Goal: Transaction & Acquisition: Purchase product/service

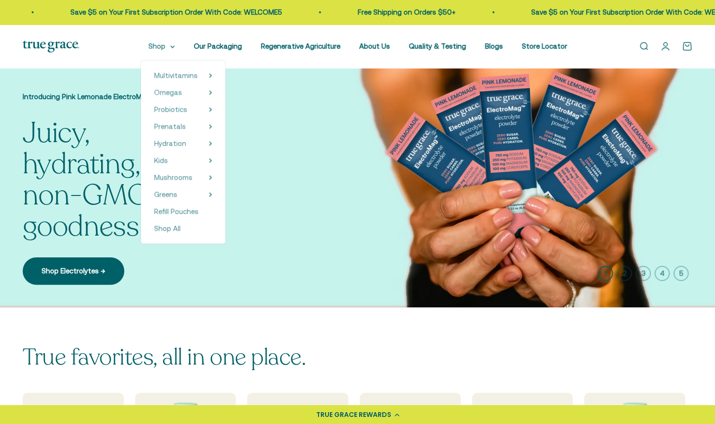
click at [172, 46] on summary "Shop" at bounding box center [161, 46] width 26 height 11
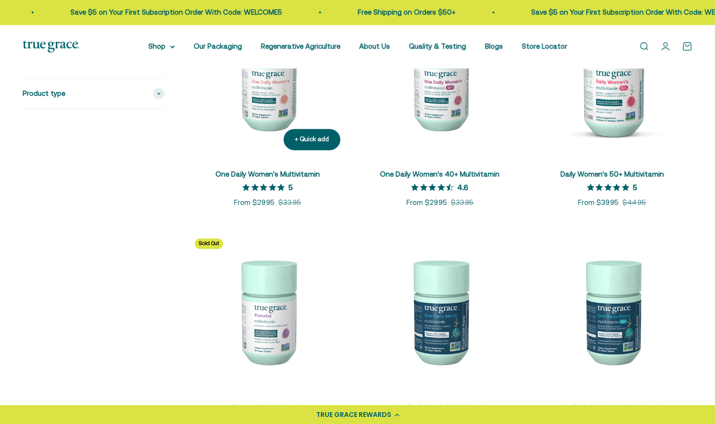
scroll to position [283, 0]
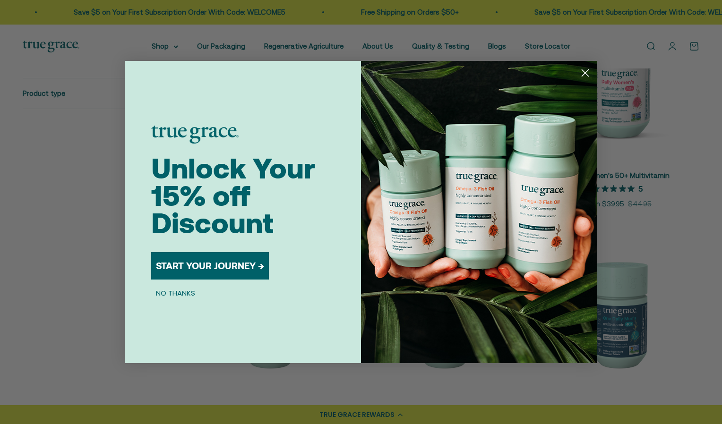
click at [588, 74] on circle "Close dialog" at bounding box center [585, 73] width 16 height 16
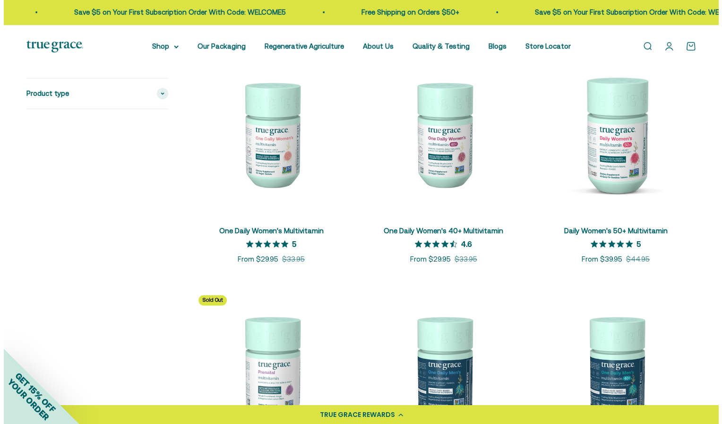
scroll to position [224, 0]
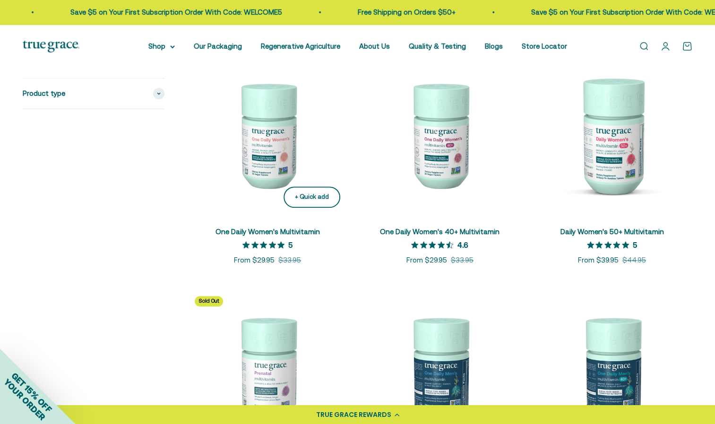
click at [303, 201] on div "+ Quick add" at bounding box center [312, 197] width 34 height 10
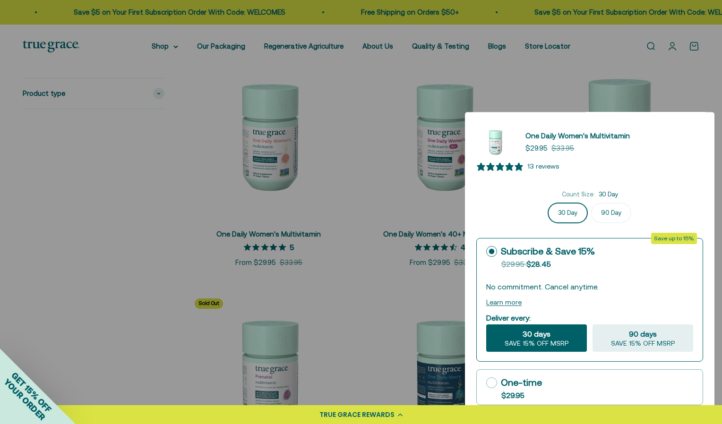
click at [494, 383] on icon at bounding box center [491, 382] width 11 height 11
click at [486, 383] on input "One-time $29.95" at bounding box center [486, 383] width 0 height 0
radio input "true"
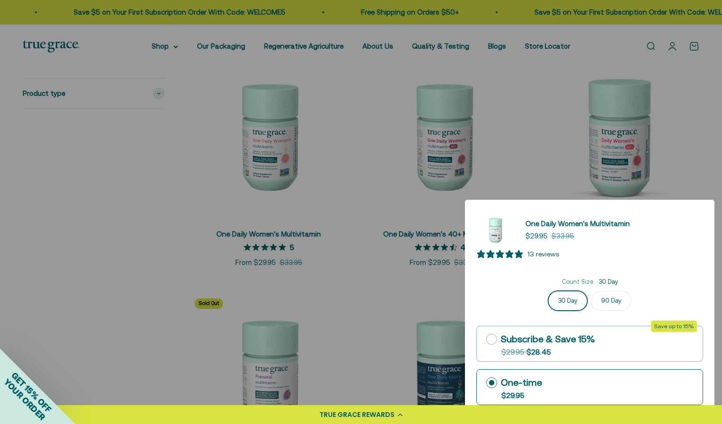
click at [685, 257] on span "13 reviews" at bounding box center [589, 255] width 227 height 13
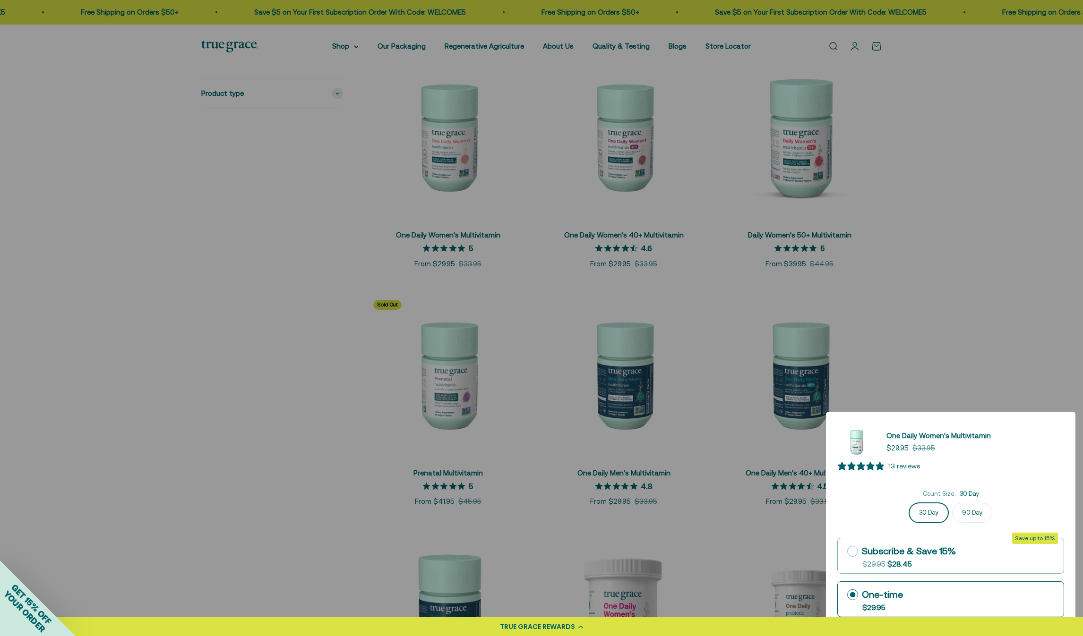
click at [714, 424] on div "One-time" at bounding box center [875, 595] width 56 height 14
click at [714, 424] on input "One-time $29.95" at bounding box center [847, 595] width 0 height 0
click at [714, 217] on div at bounding box center [541, 318] width 1083 height 636
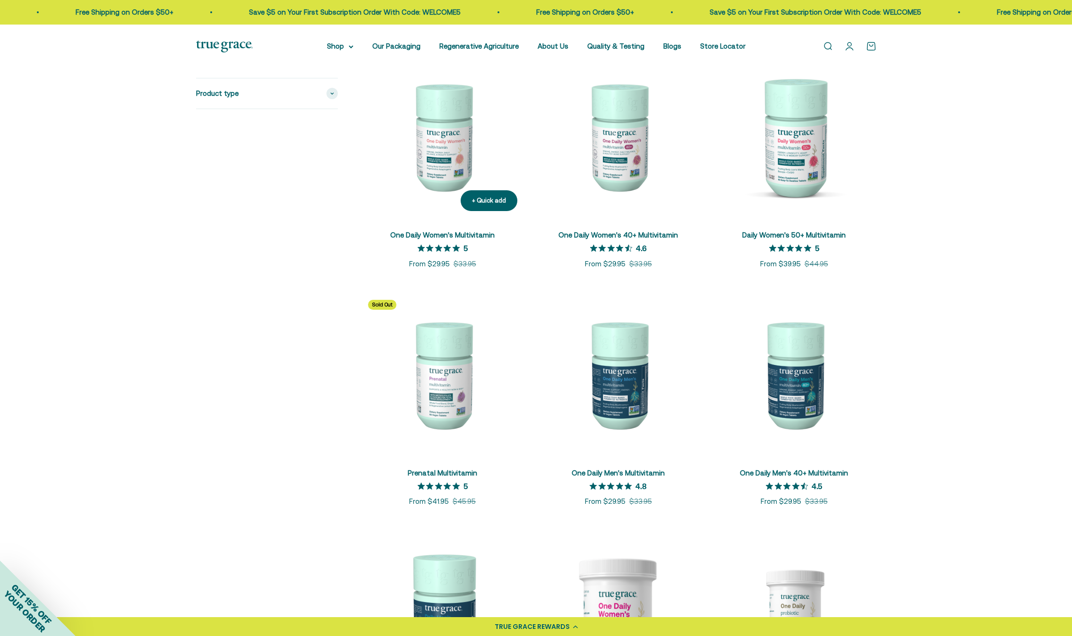
click at [447, 129] on img at bounding box center [442, 136] width 164 height 164
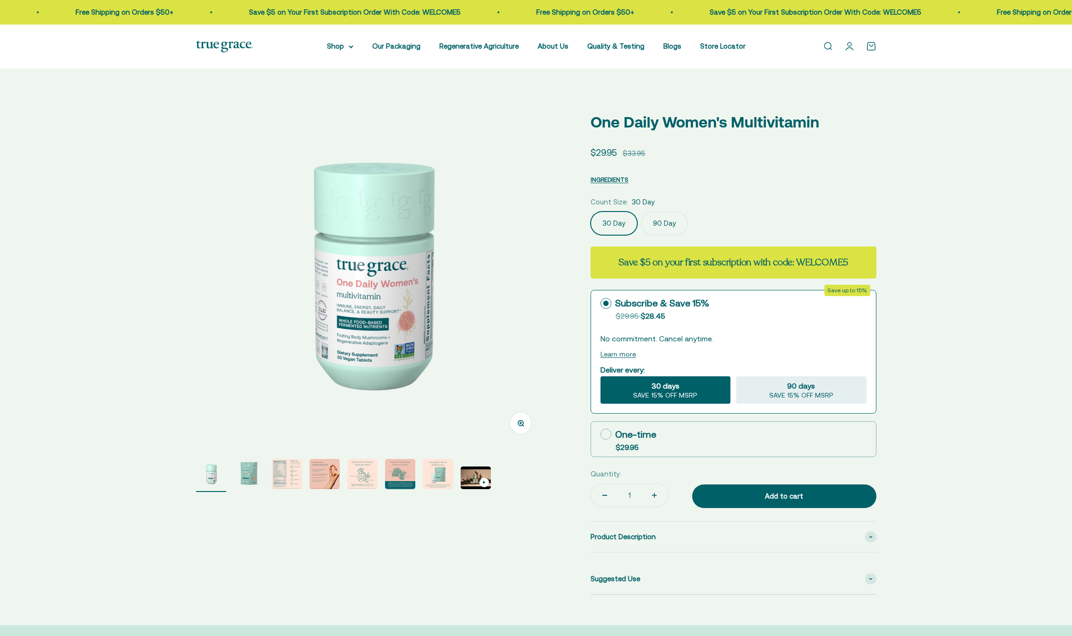
click at [608, 434] on icon at bounding box center [605, 434] width 11 height 11
click at [600, 434] on input "One-time $29.95" at bounding box center [600, 434] width 0 height 0
radio input "true"
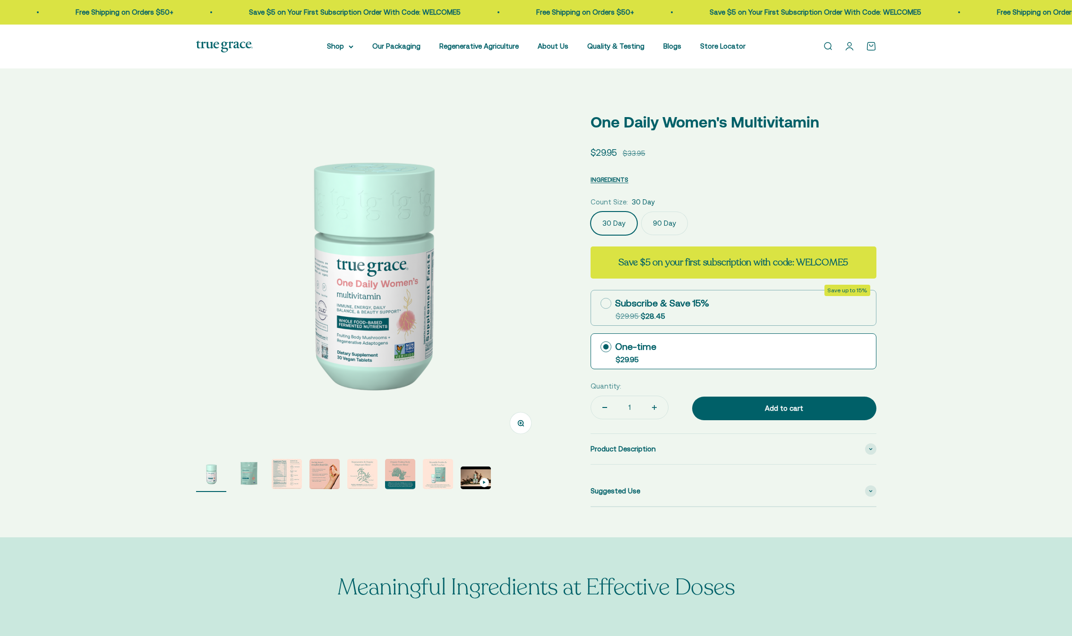
select select "3"
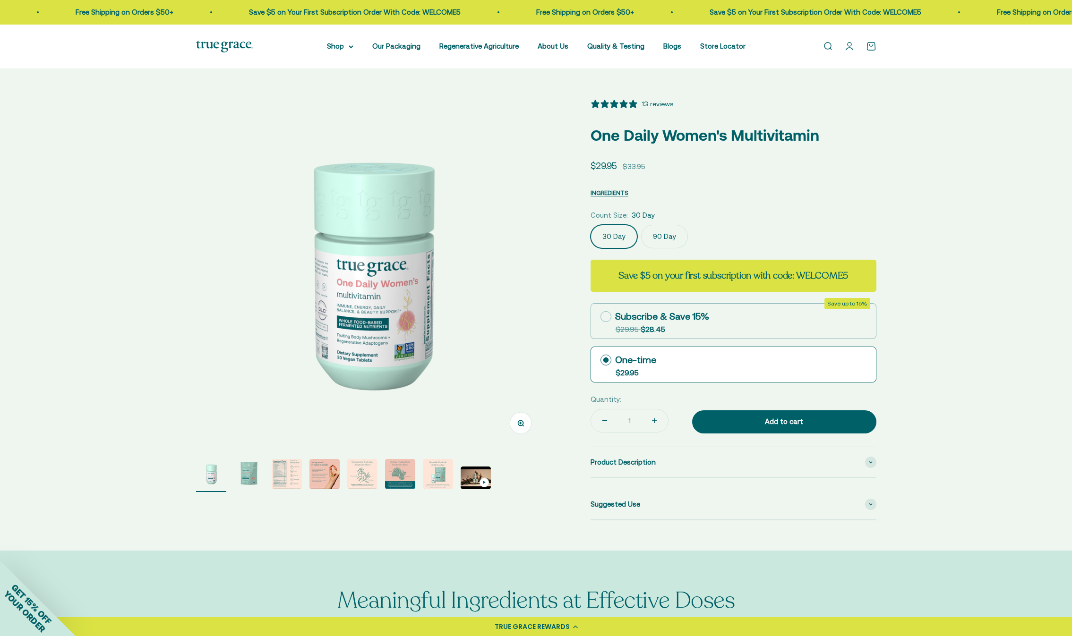
click at [662, 227] on label "90 Day" at bounding box center [664, 237] width 47 height 24
click at [591, 225] on input "90 Day" at bounding box center [590, 224] width 0 height 0
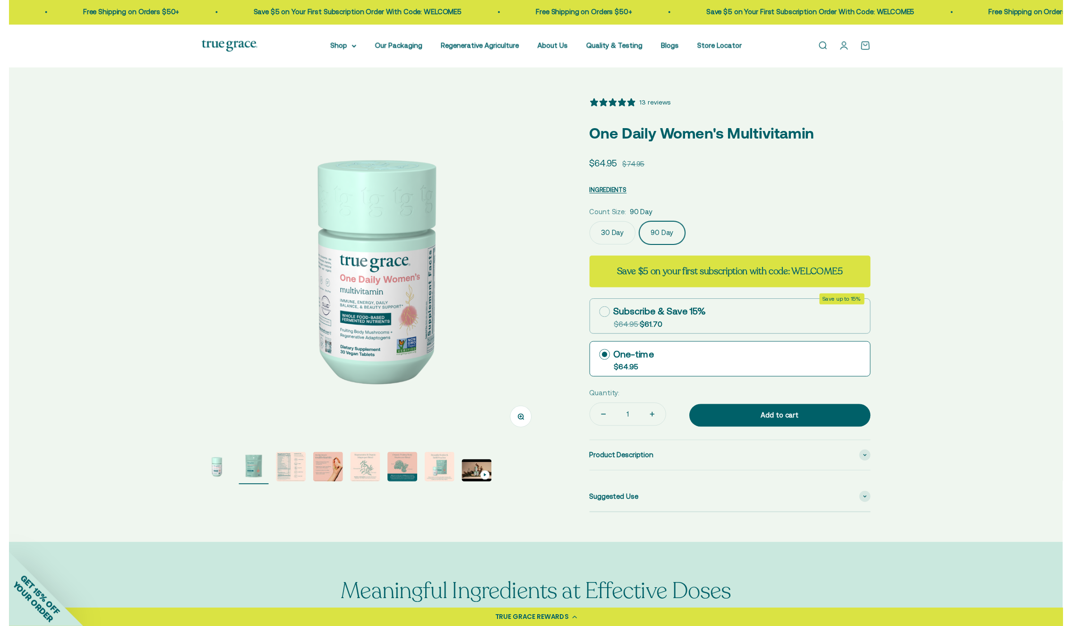
scroll to position [0, 360]
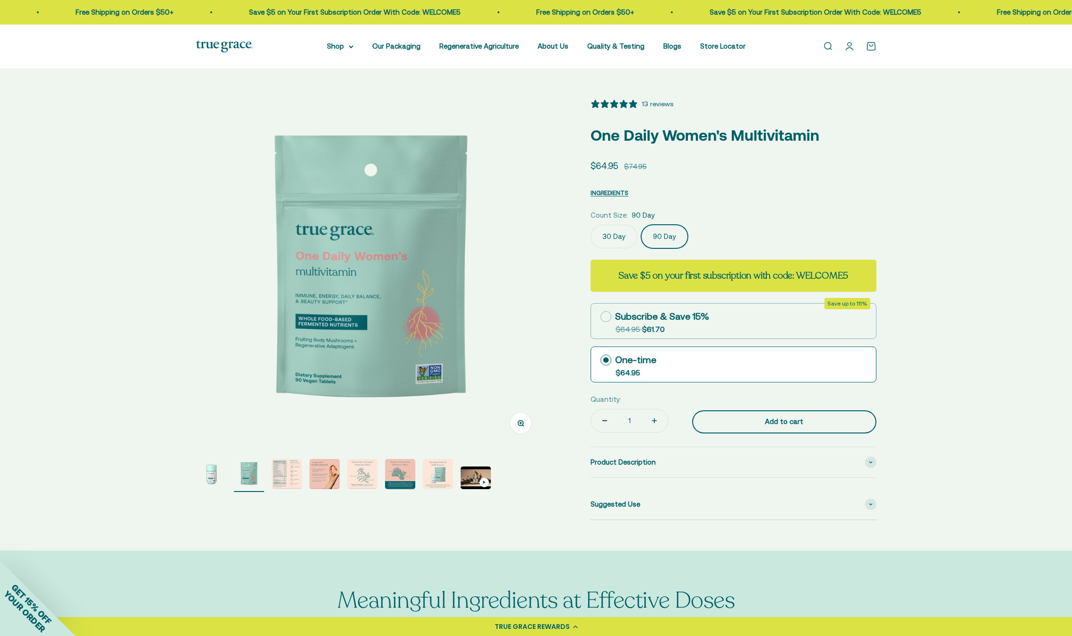
click at [756, 423] on div "Add to cart" at bounding box center [784, 421] width 146 height 11
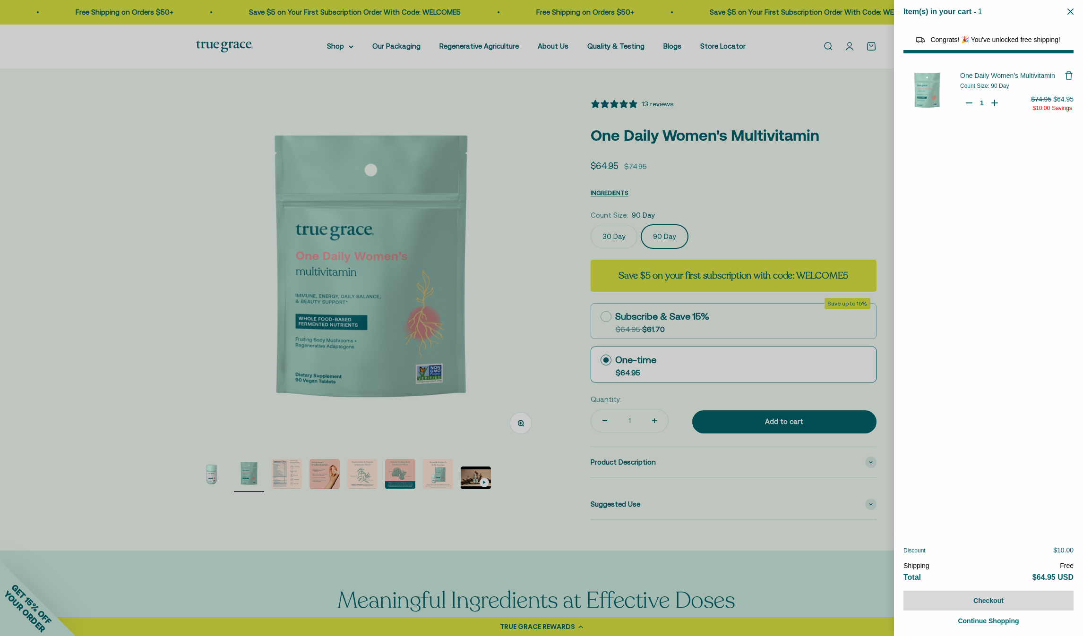
select select "40058329235648"
select select "44878157185238"
click at [545, 75] on div at bounding box center [541, 318] width 1083 height 636
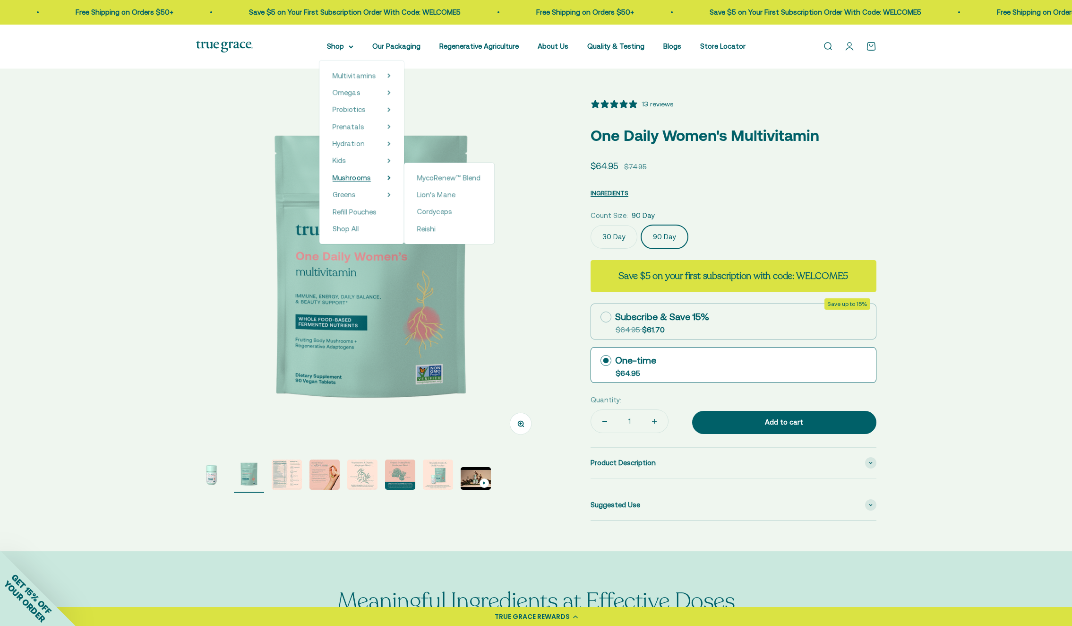
click at [365, 177] on span "Mushrooms" at bounding box center [352, 177] width 38 height 8
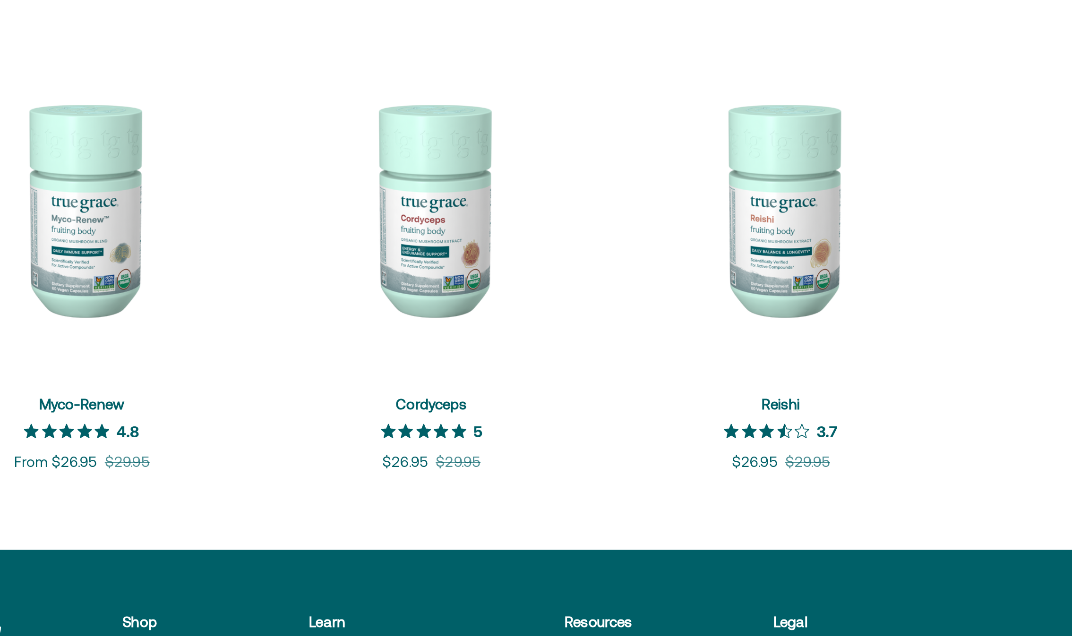
click at [612, 347] on div "+ Quick add Lion's Mane 4.5 out of 5 star rating 4.5 Sale price From $26.95 Reg…" at bounding box center [536, 226] width 1072 height 288
click at [623, 211] on img at bounding box center [623, 201] width 162 height 162
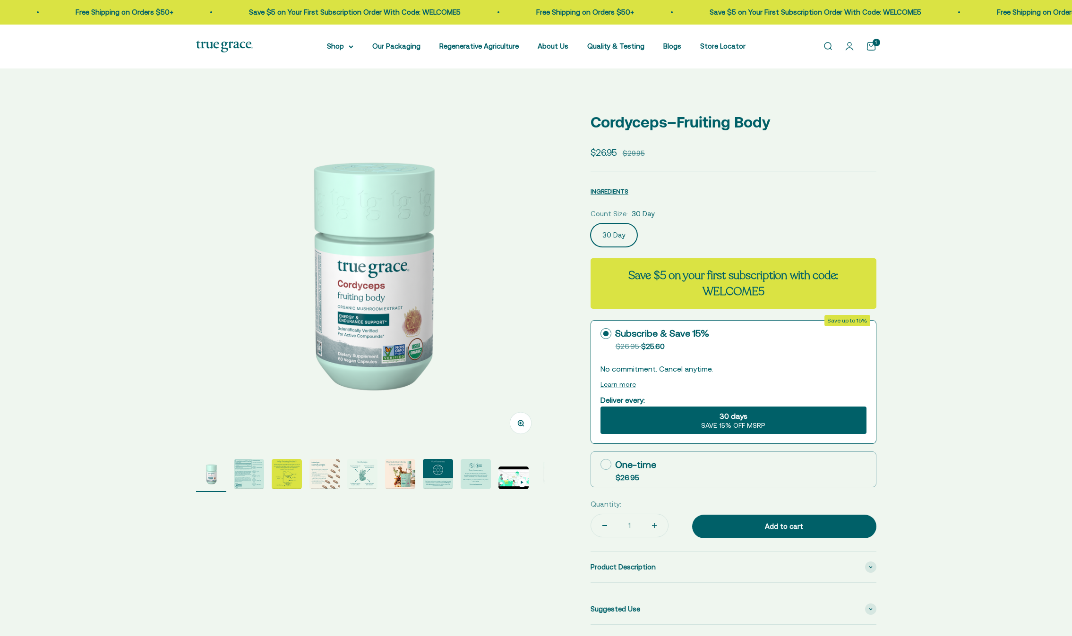
select select "3"
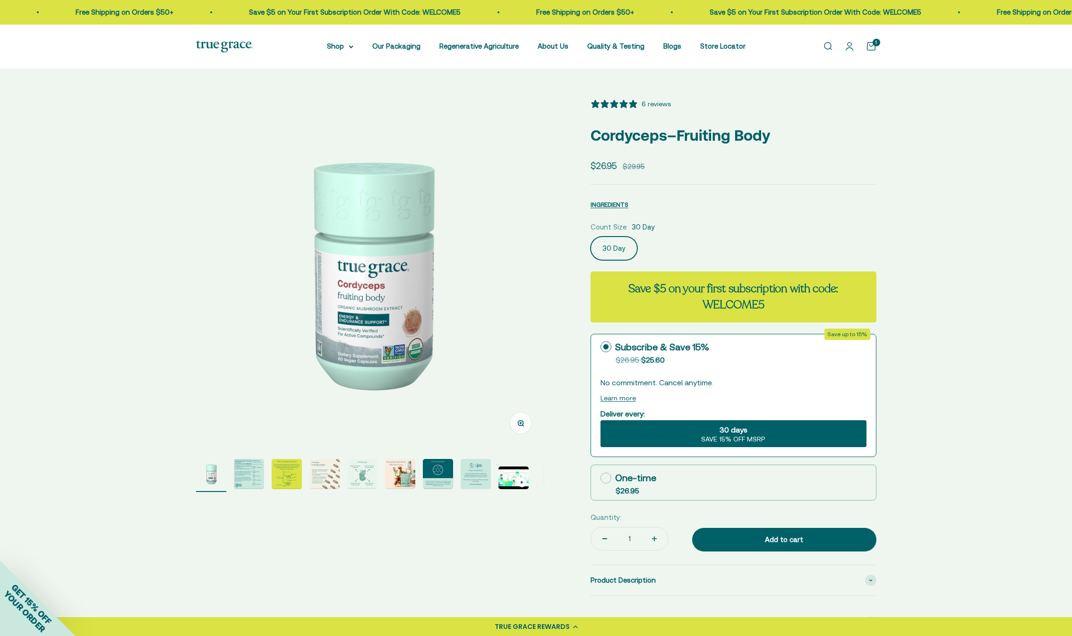
click at [604, 477] on icon at bounding box center [605, 478] width 11 height 11
click at [600, 478] on input "One-time $26.95" at bounding box center [600, 478] width 0 height 0
radio input "true"
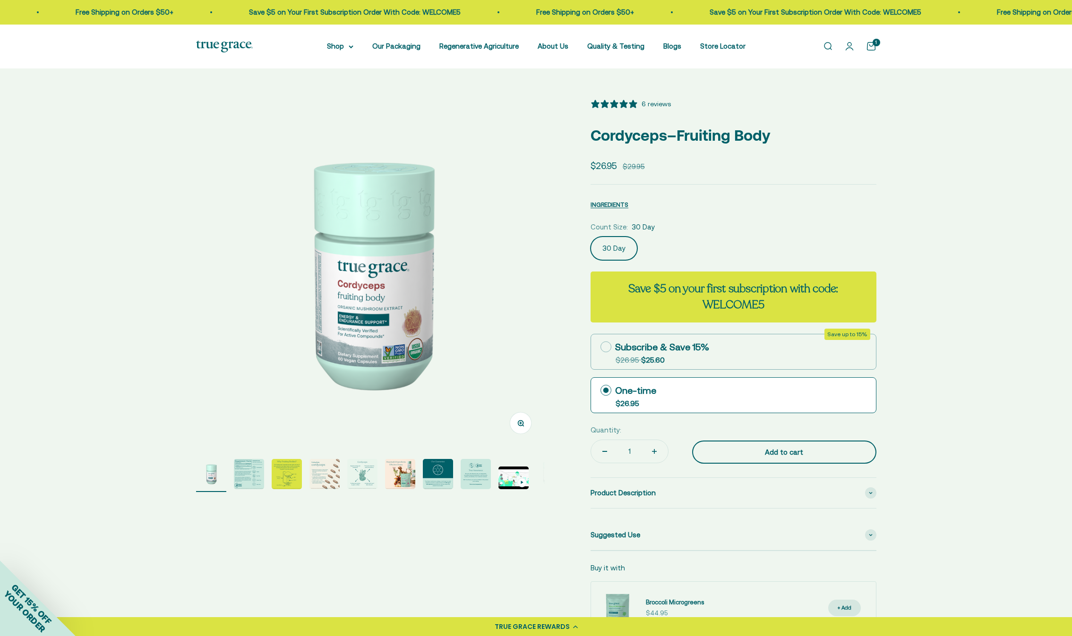
click at [808, 453] on div "Add to cart" at bounding box center [784, 452] width 146 height 11
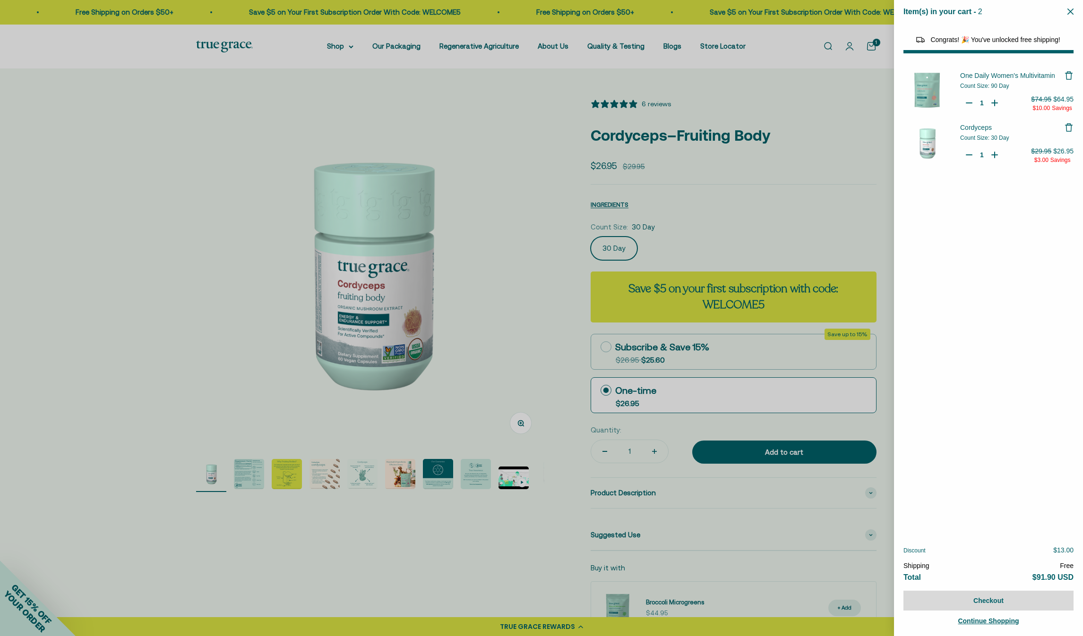
select select "40058329235648"
select select "44878157185238"
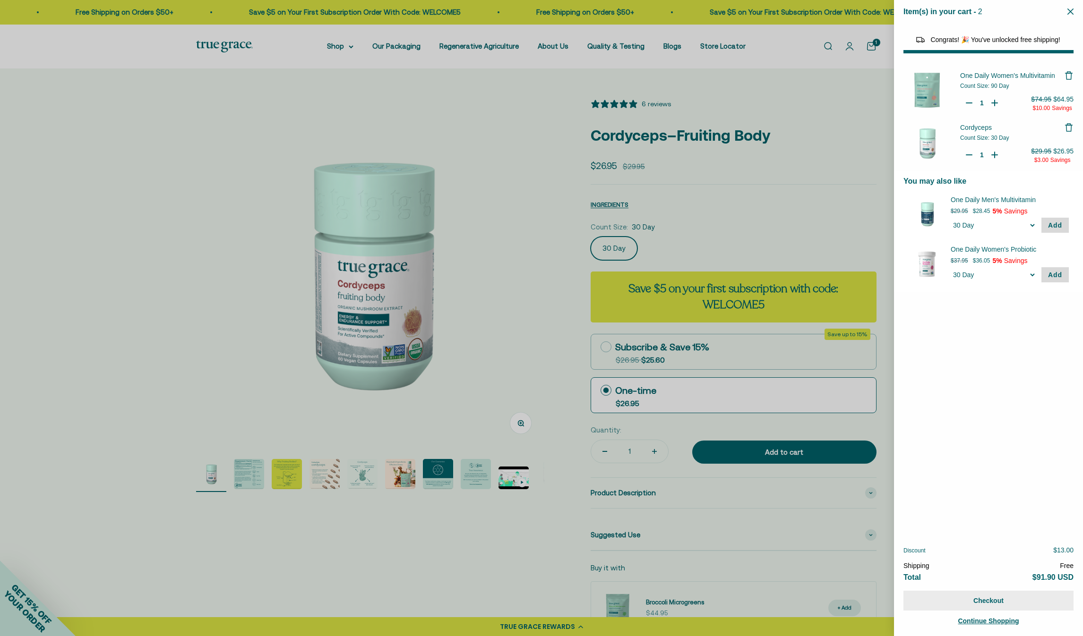
click at [983, 604] on button "Checkout" at bounding box center [988, 601] width 170 height 20
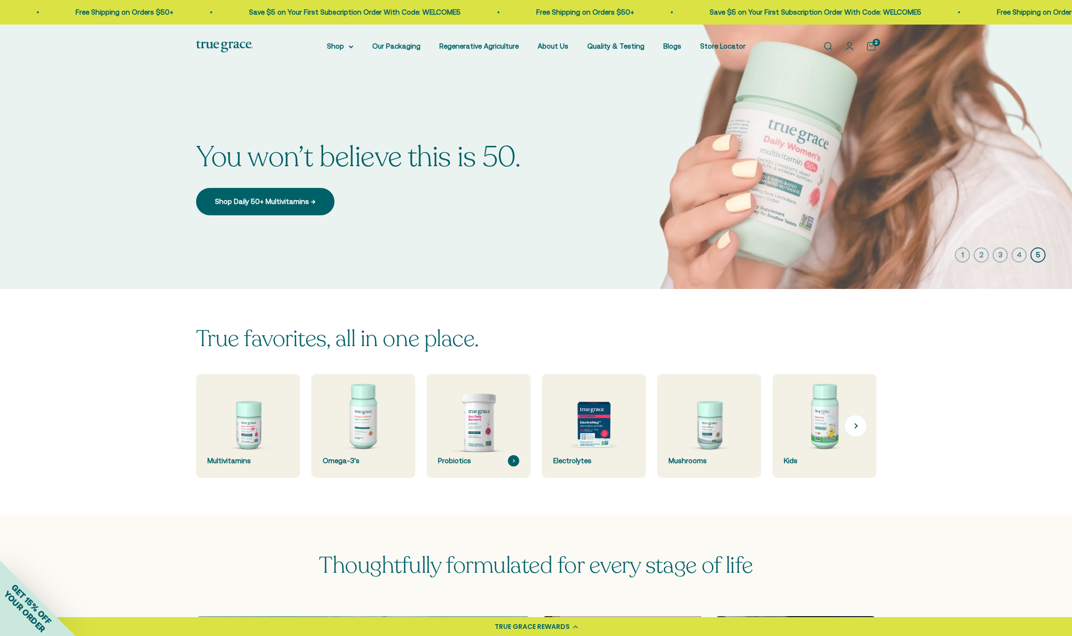
click at [480, 415] on img at bounding box center [478, 426] width 110 height 110
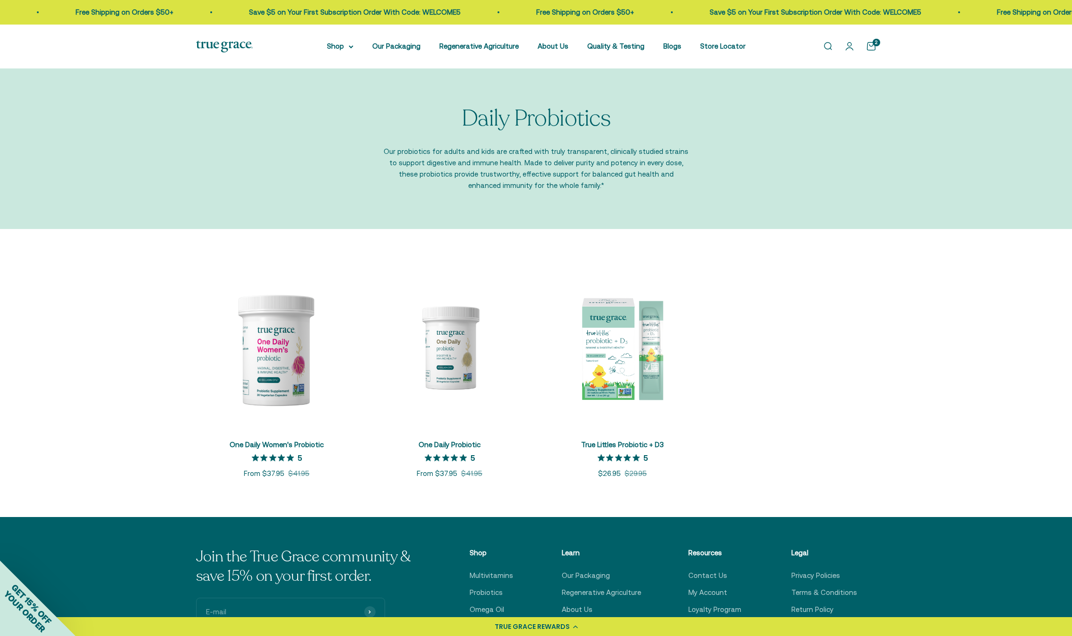
click at [870, 45] on link "Open cart 2" at bounding box center [871, 46] width 10 height 10
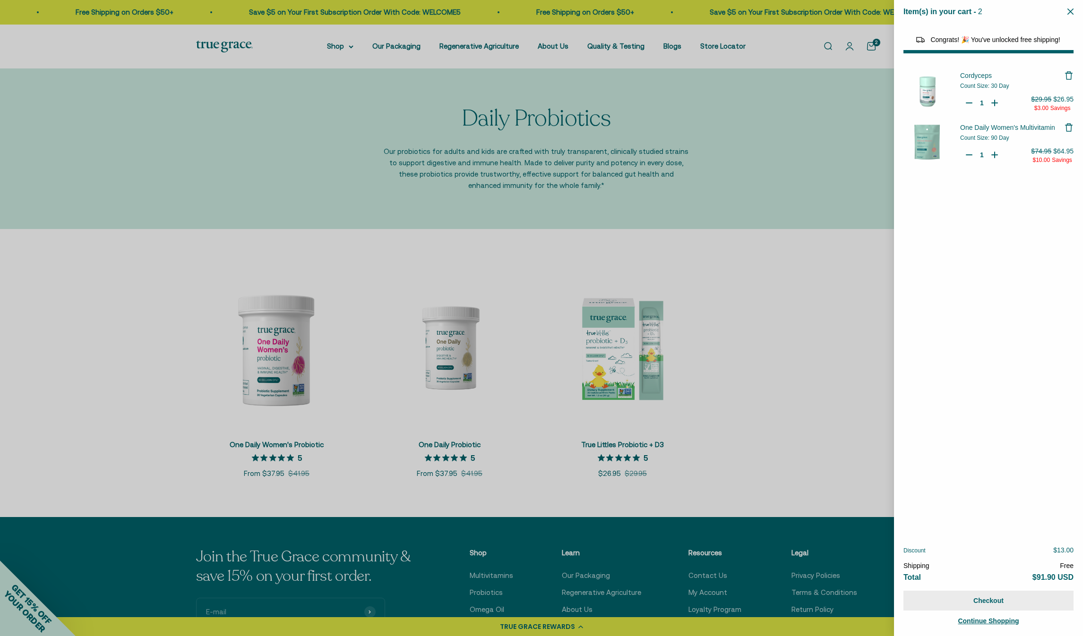
select select "42422654566614"
select select "42422728065238"
click at [965, 599] on button "Checkout" at bounding box center [988, 601] width 170 height 20
